Goal: Find specific page/section: Find specific page/section

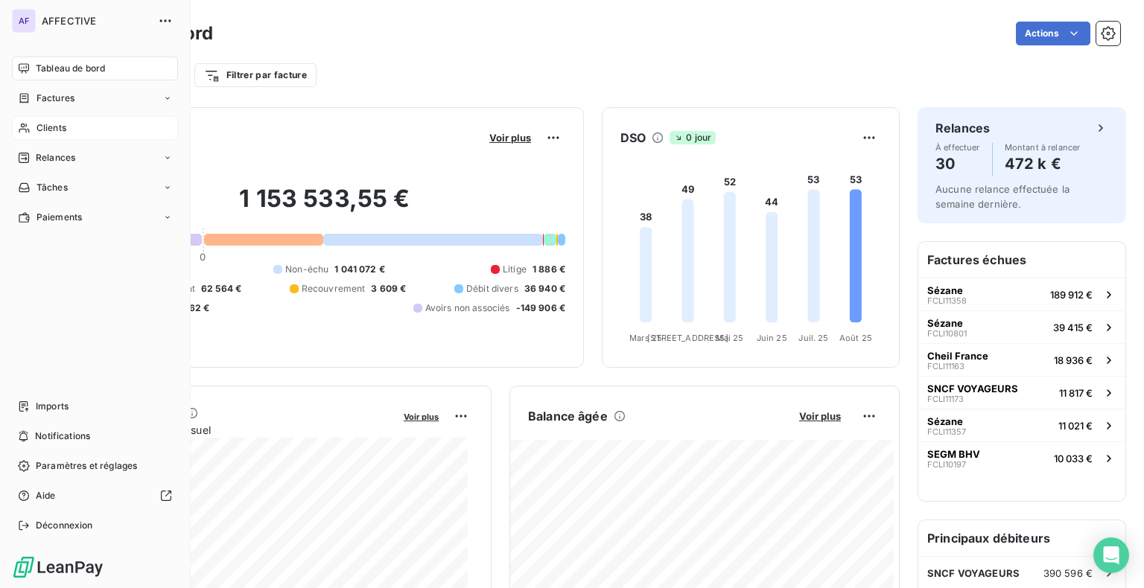
click at [63, 124] on span "Clients" at bounding box center [51, 127] width 30 height 13
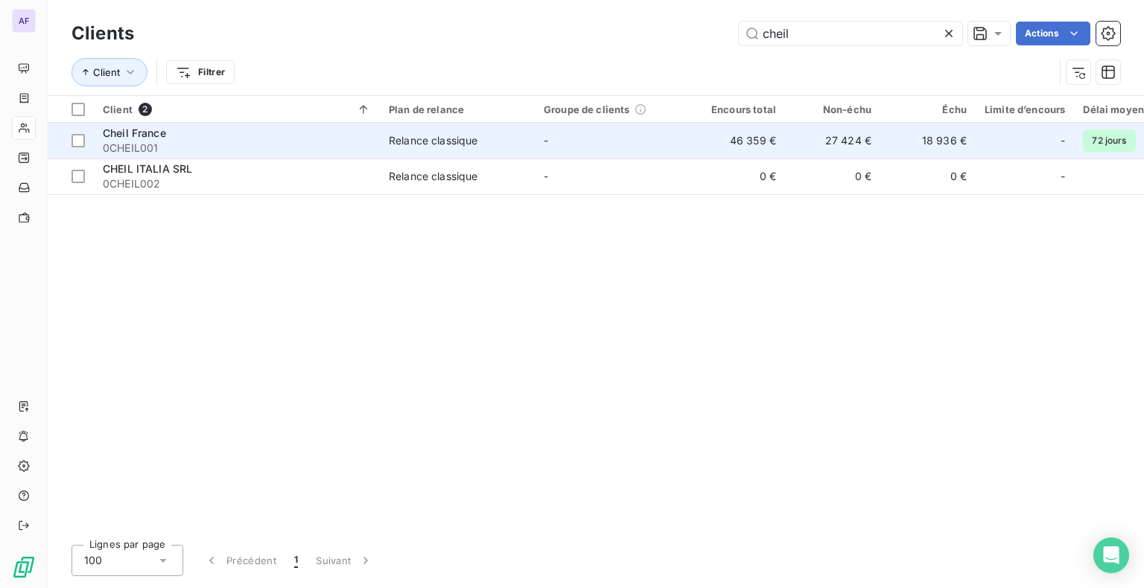
type input "cheil"
click at [150, 141] on span "0CHEIL001" at bounding box center [237, 148] width 268 height 15
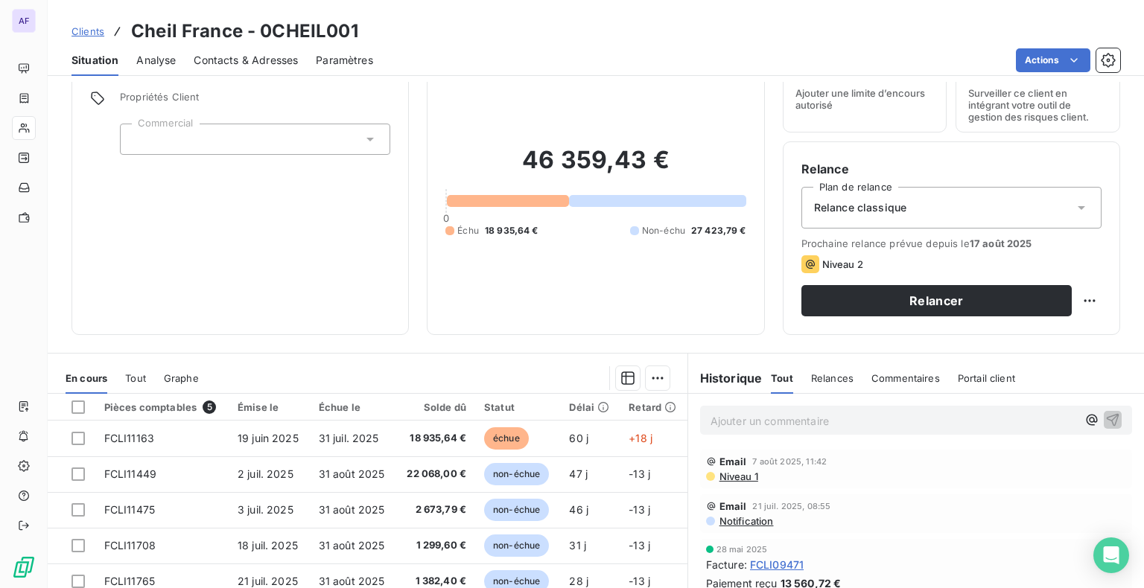
scroll to position [149, 0]
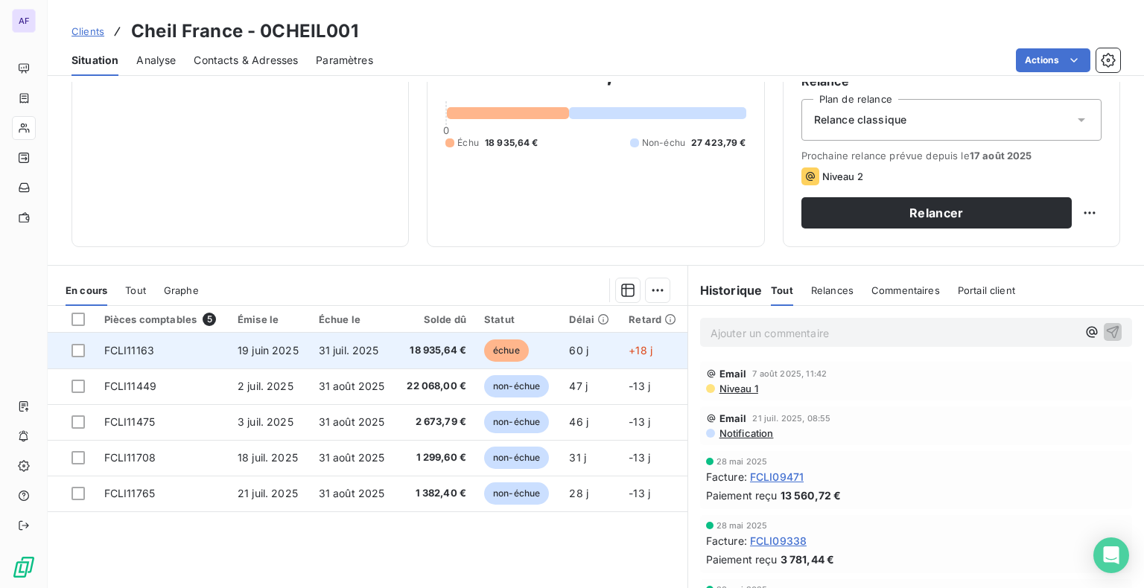
click at [325, 354] on span "31 juil. 2025" at bounding box center [349, 350] width 60 height 13
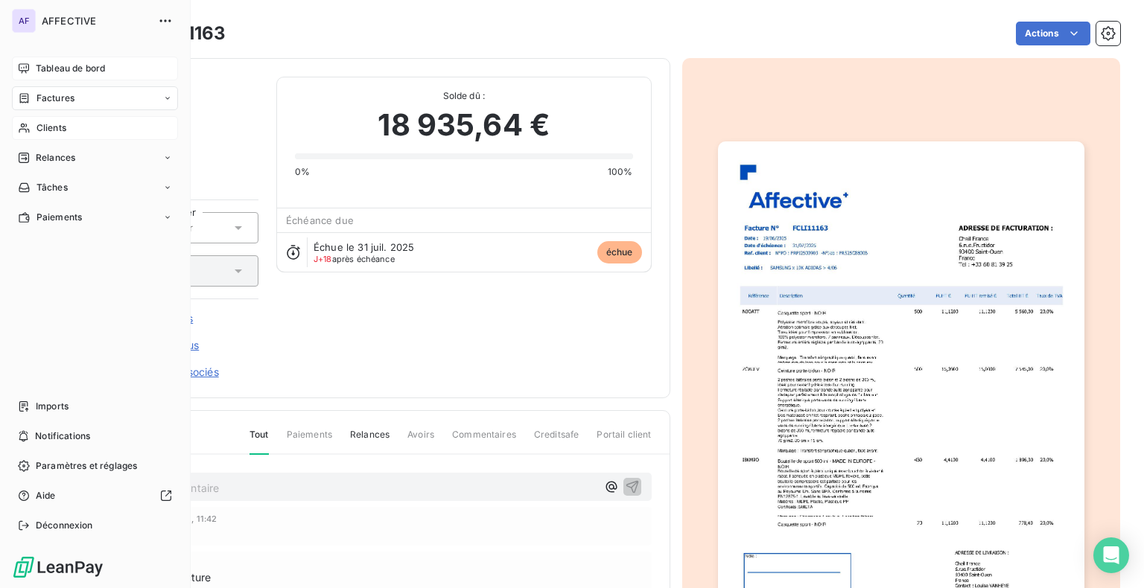
click at [32, 63] on div "Tableau de bord" at bounding box center [95, 69] width 166 height 24
